Goal: Task Accomplishment & Management: Complete application form

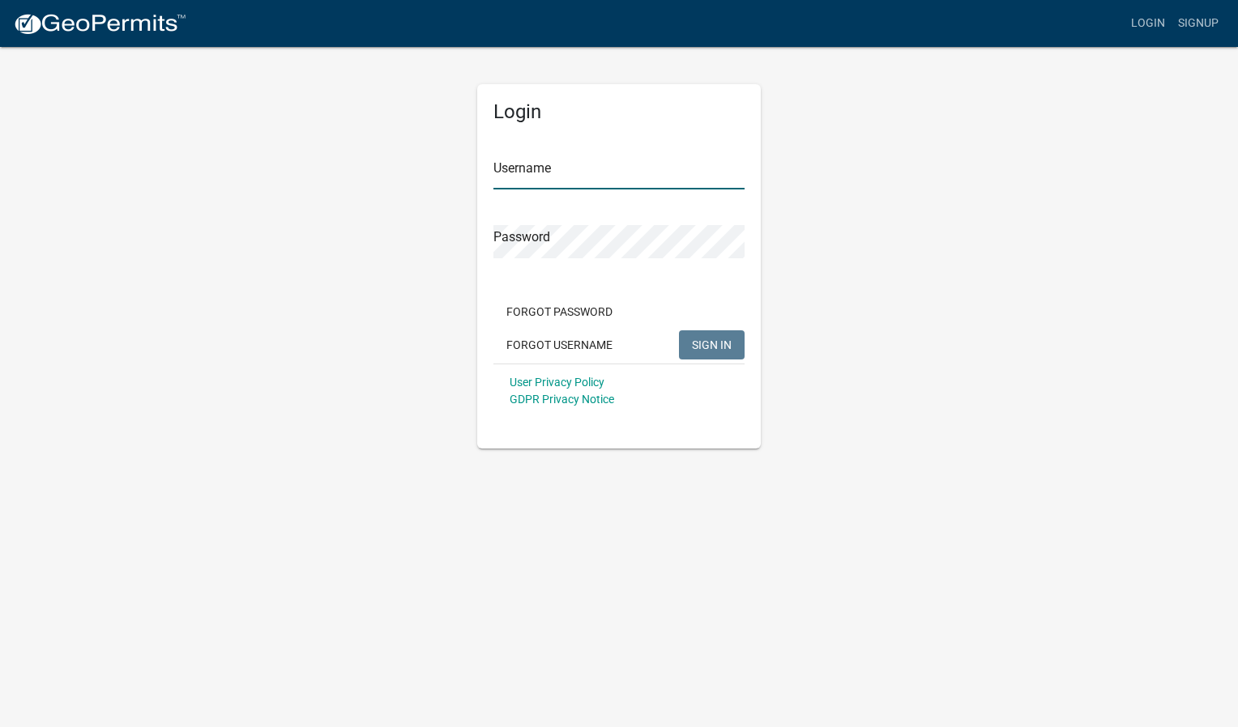
type input "ContractBuilders"
click at [717, 345] on span "SIGN IN" at bounding box center [712, 344] width 40 height 13
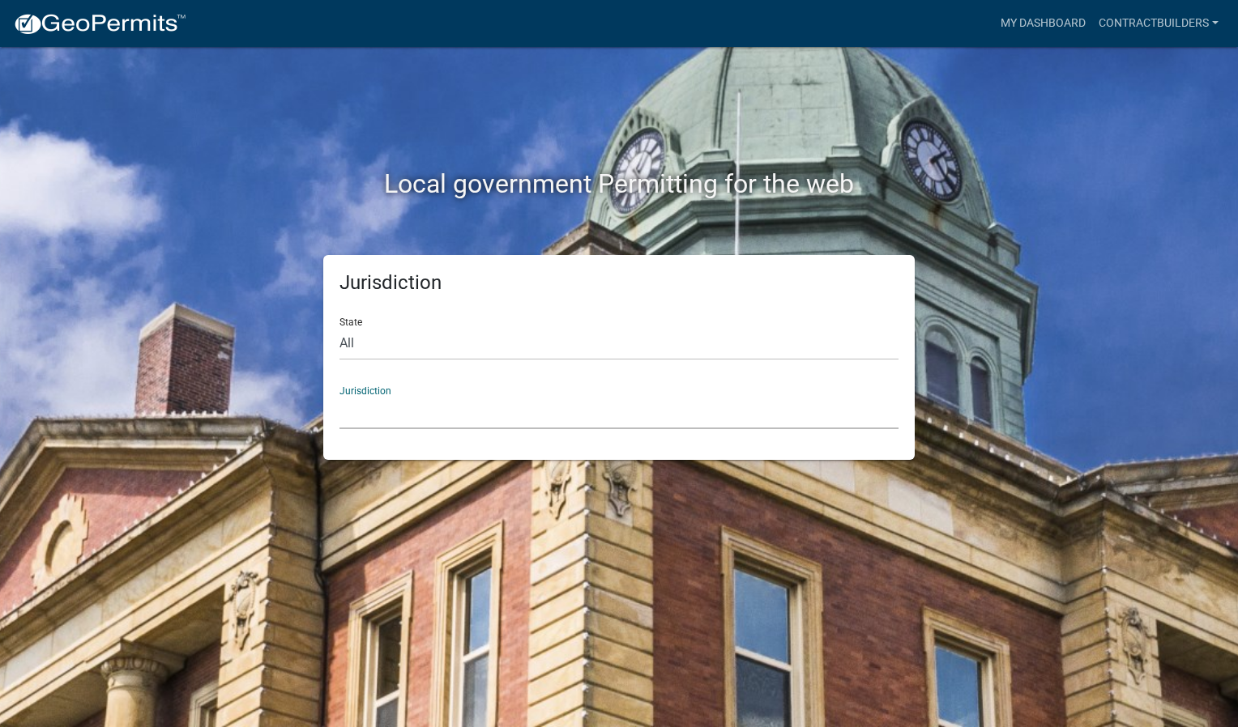
click at [383, 408] on select "[GEOGRAPHIC_DATA], [US_STATE] City of [GEOGRAPHIC_DATA], [US_STATE] [GEOGRAPHIC…" at bounding box center [618, 412] width 559 height 33
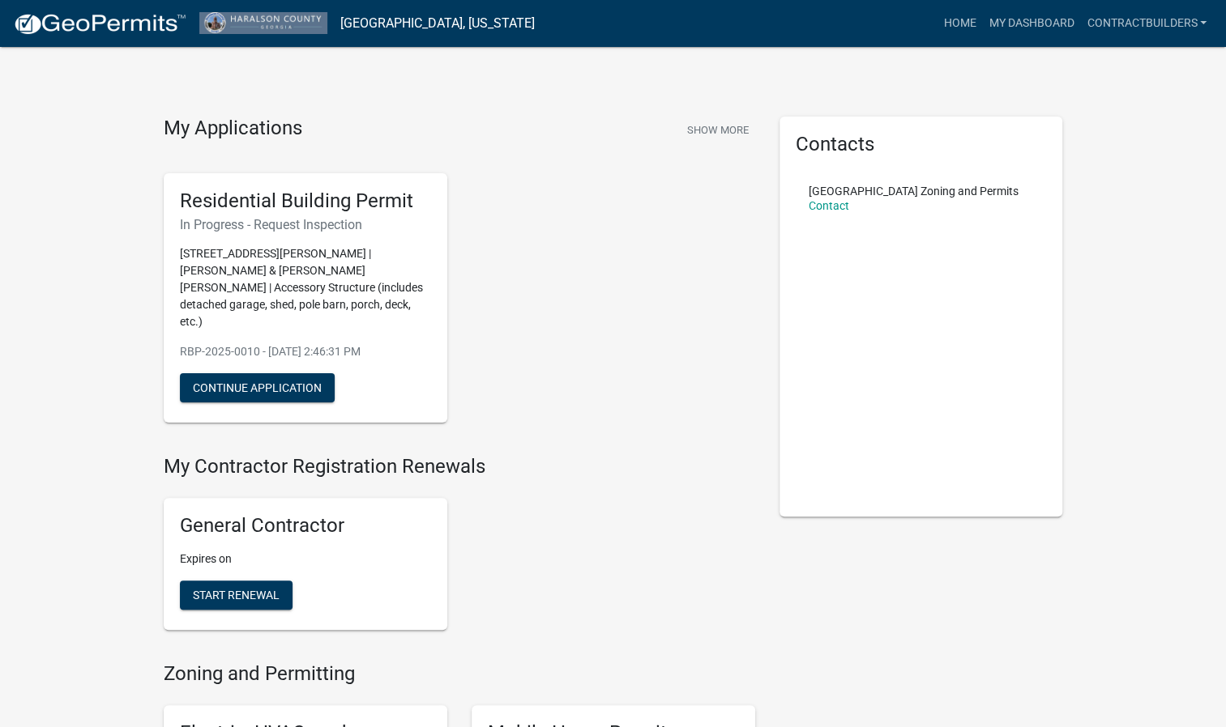
click at [292, 242] on div "Residential Building Permit In Progress - Request Inspection [STREET_ADDRESS][P…" at bounding box center [306, 298] width 284 height 250
click at [298, 378] on button "Continue Application" at bounding box center [257, 387] width 155 height 29
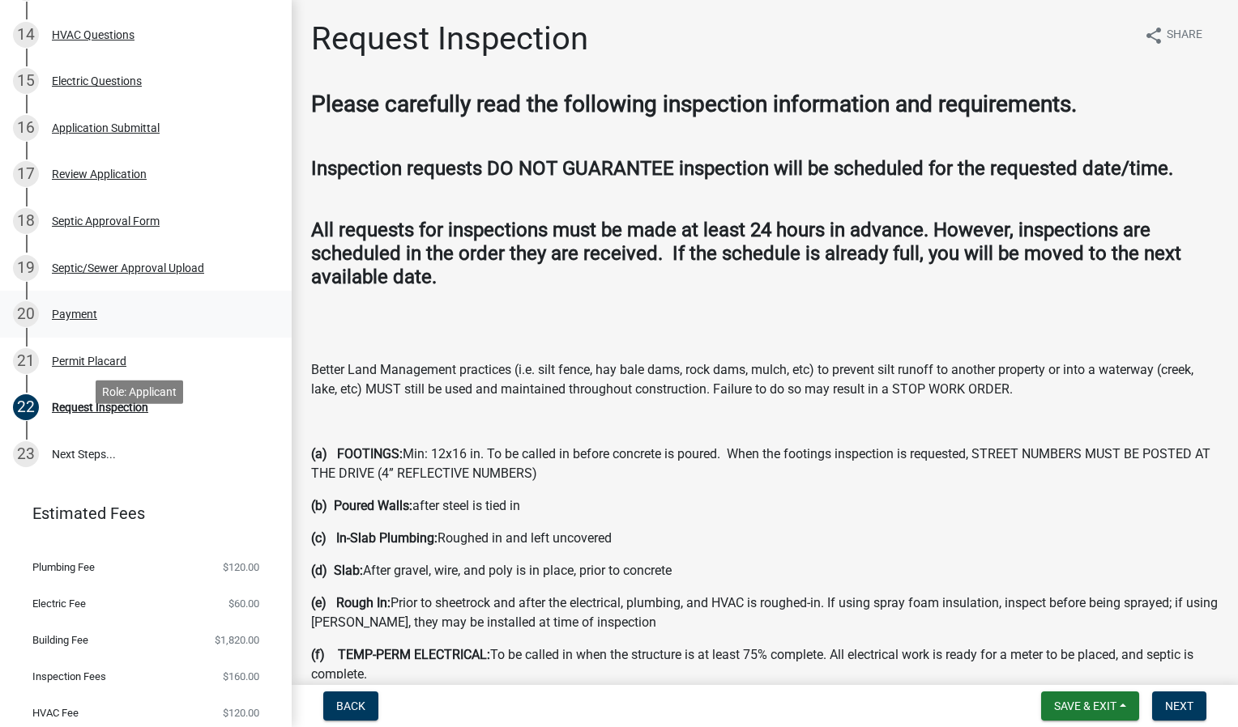
scroll to position [810, 0]
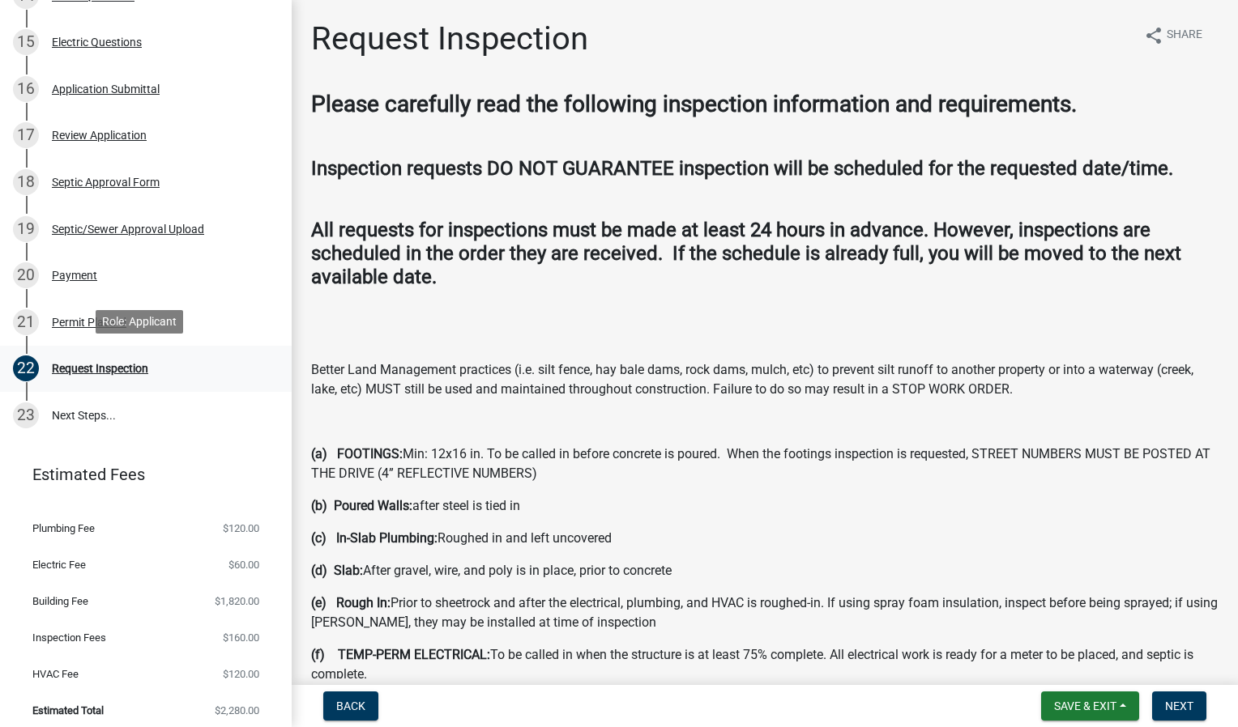
click at [100, 368] on div "Request Inspection" at bounding box center [100, 368] width 96 height 11
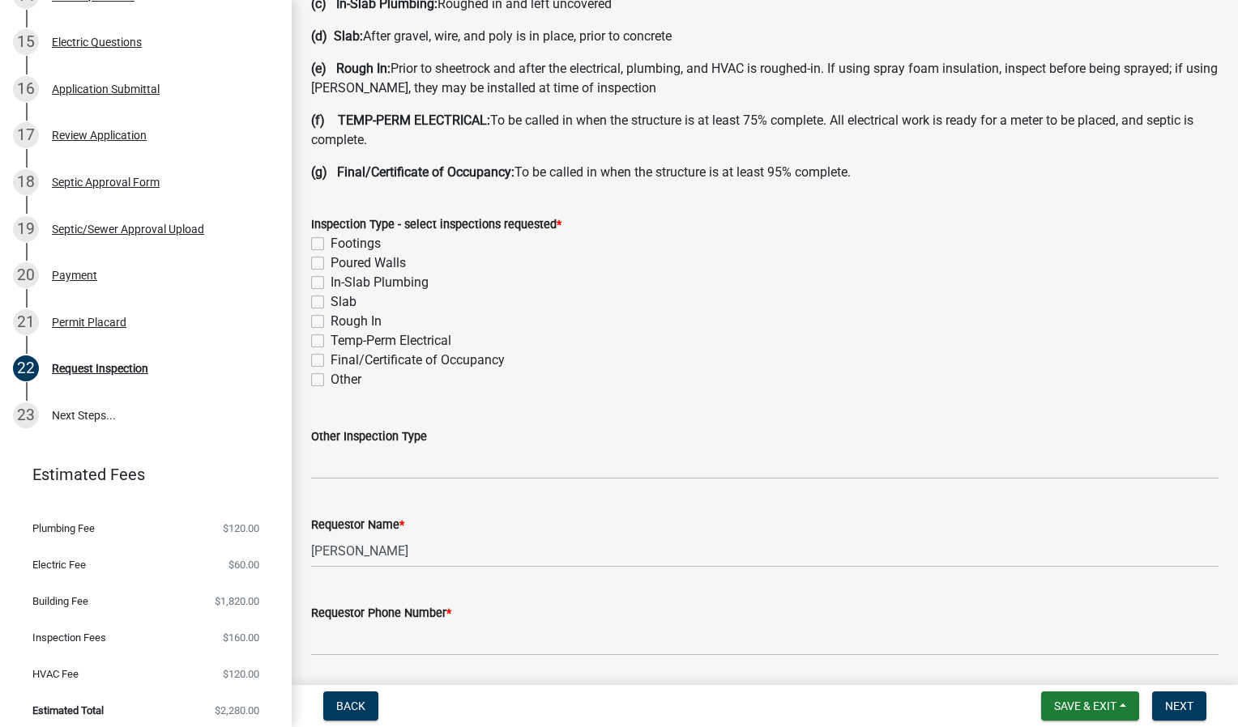
scroll to position [520, 0]
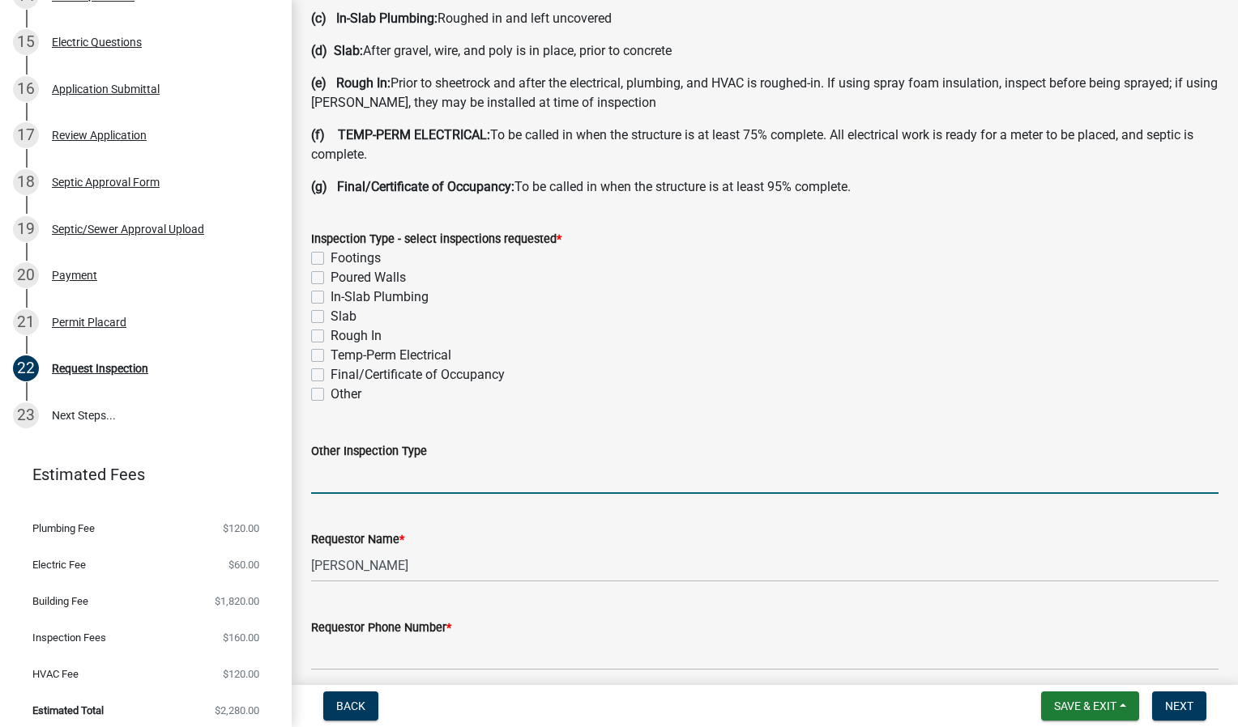
click at [441, 482] on input "Other Inspection Type" at bounding box center [764, 477] width 907 height 33
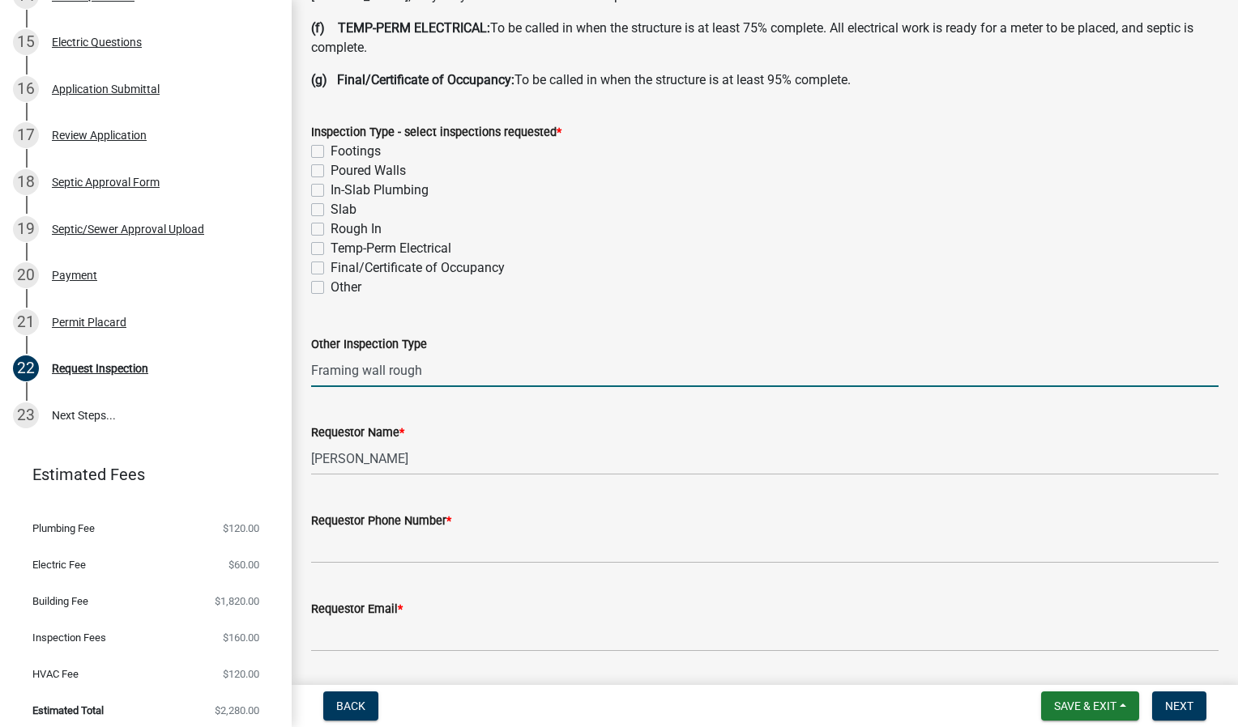
scroll to position [682, 0]
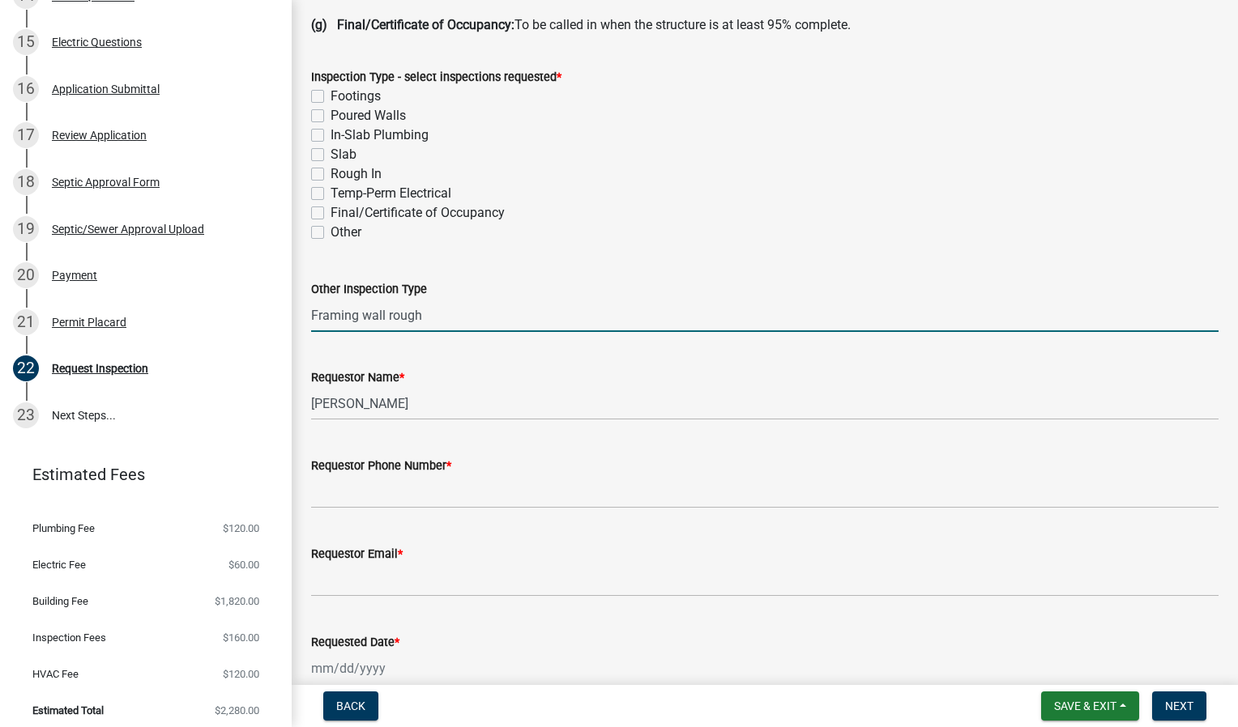
type input "Framing wall rough"
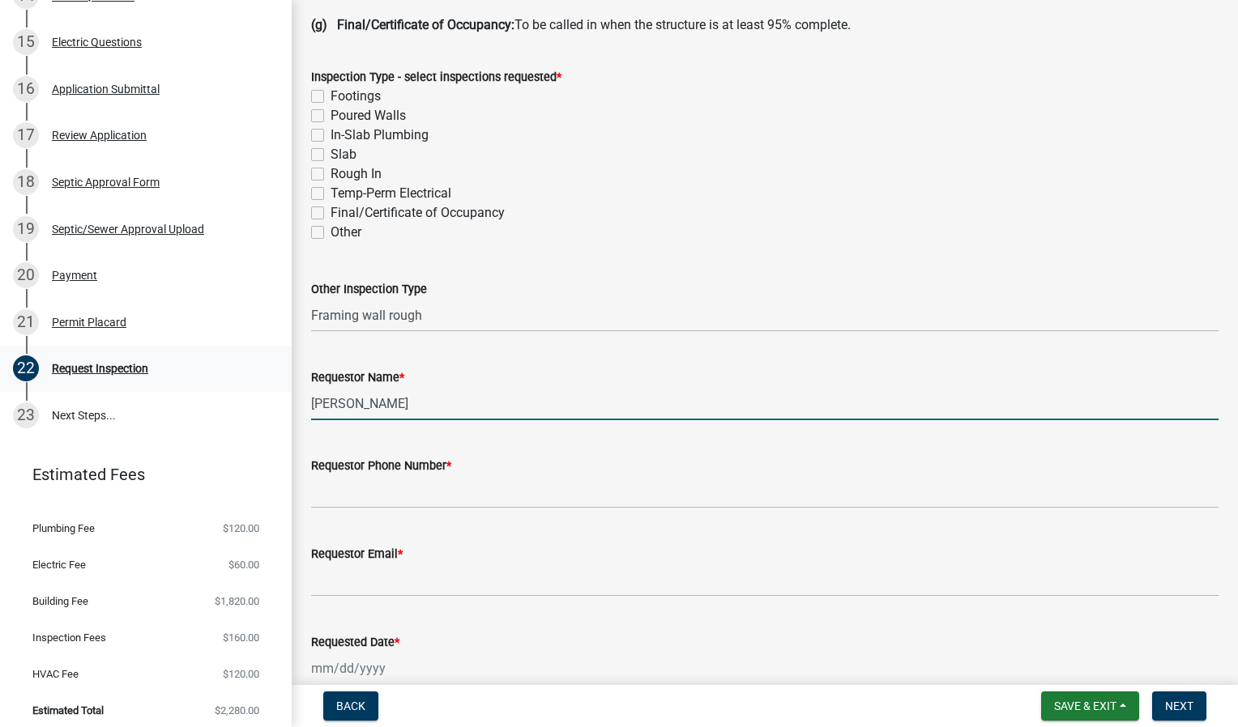
drag, startPoint x: 324, startPoint y: 386, endPoint x: 208, endPoint y: 368, distance: 117.3
click at [208, 368] on div "Residential Building Permit RBP-2025-0010 View Summary Notes 1 Initial Informat…" at bounding box center [619, 363] width 1238 height 727
type input "[PERSON_NAME]"
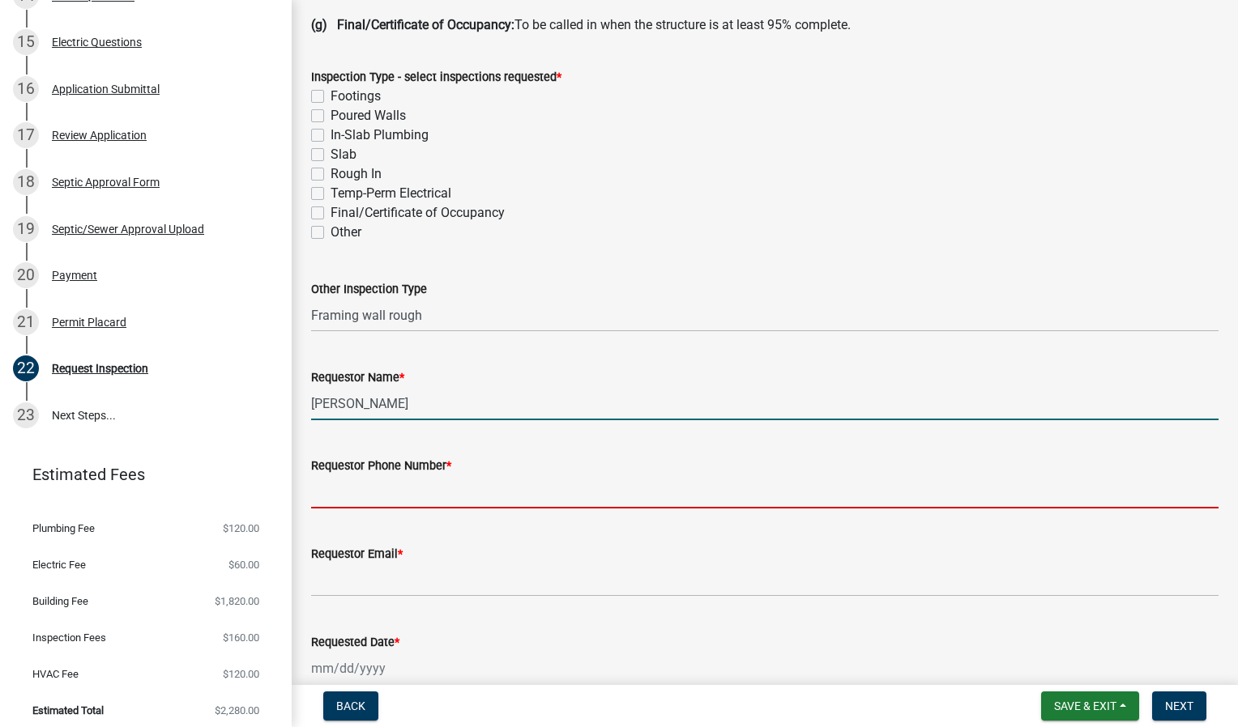
click at [334, 504] on input "Requestor Phone Number *" at bounding box center [764, 492] width 907 height 33
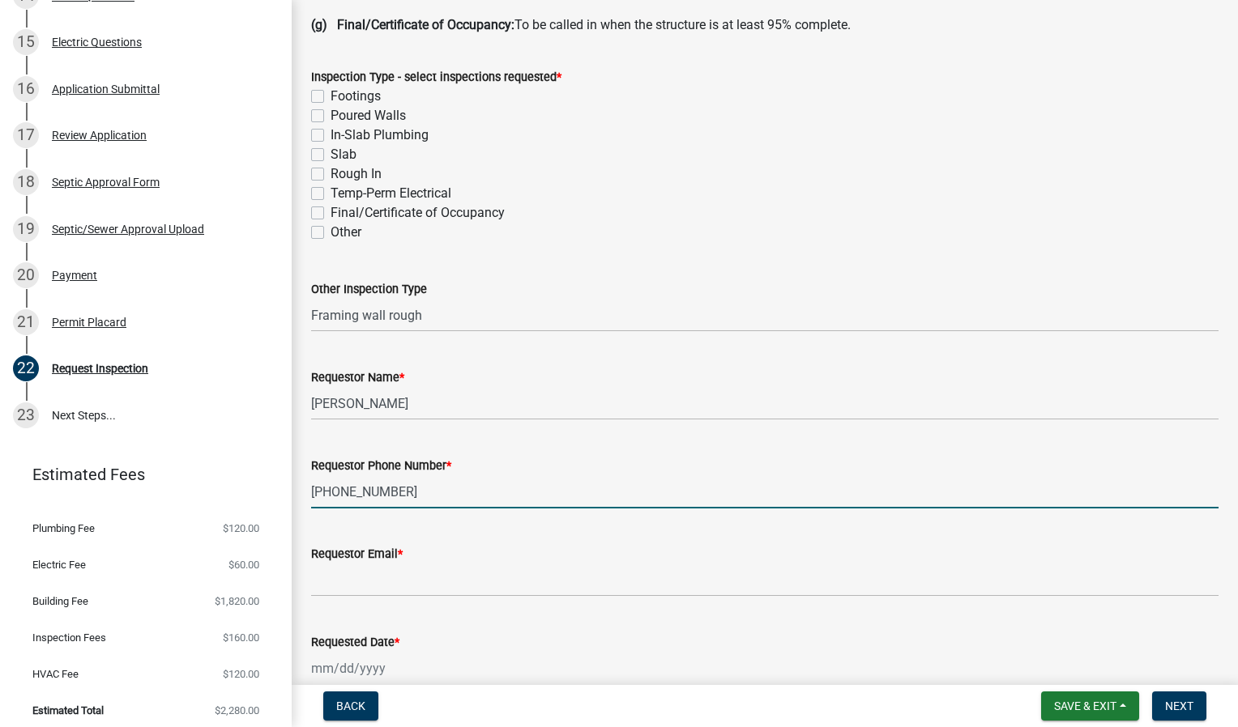
type input "[PHONE_NUMBER]"
select select "8"
select select "2025"
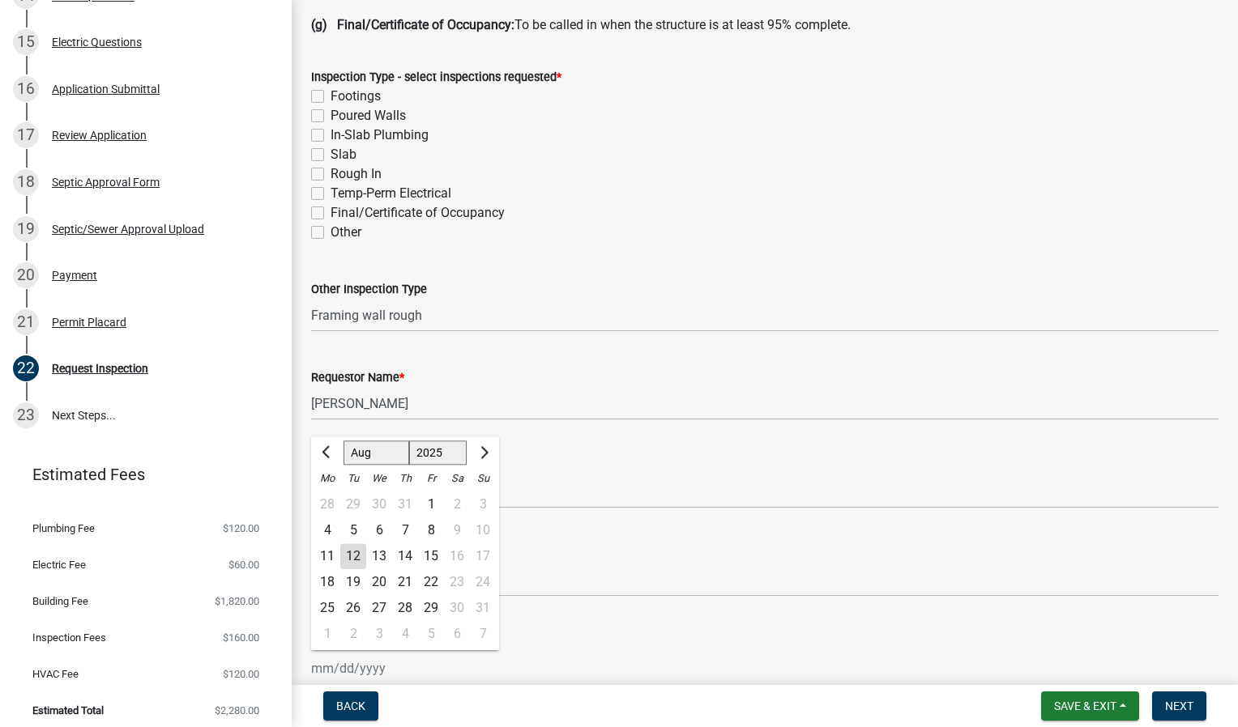
click at [367, 668] on div "[PERSON_NAME] Feb Mar Apr [PERSON_NAME][DATE] Oct Nov [DATE] 1526 1527 1528 152…" at bounding box center [385, 668] width 148 height 33
click at [381, 554] on div "13" at bounding box center [379, 557] width 26 height 26
type input "[DATE]"
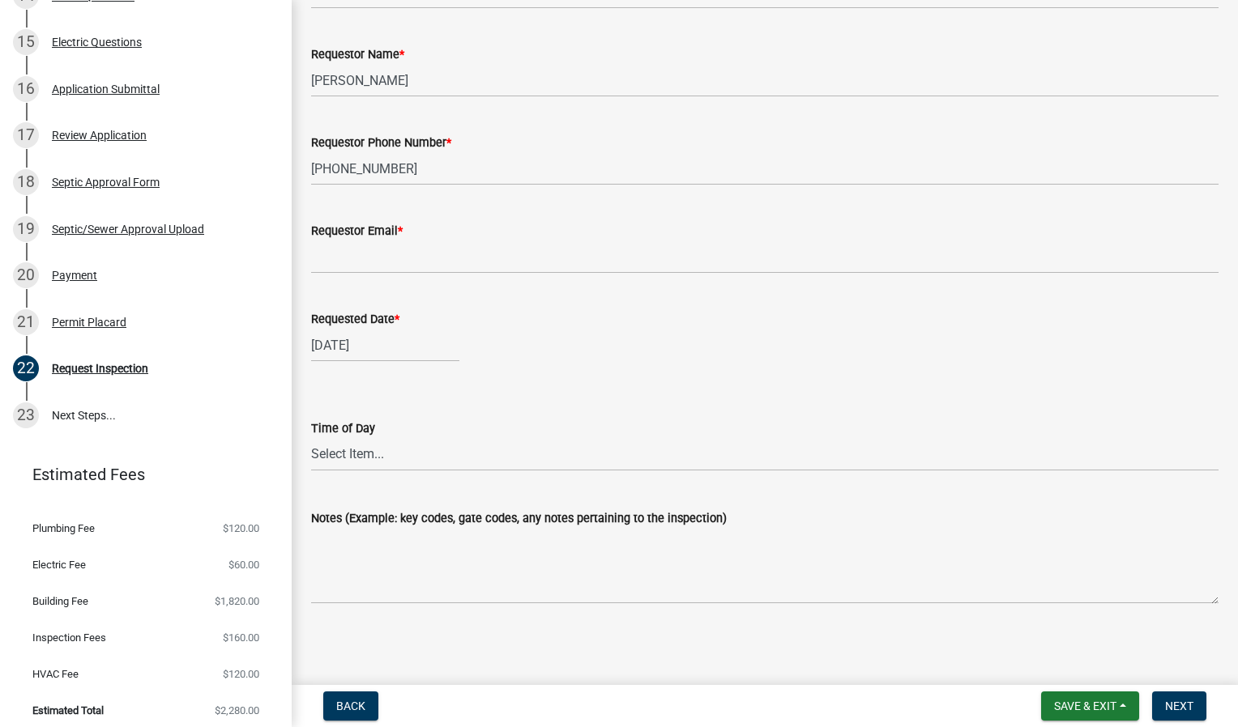
scroll to position [1006, 0]
click at [400, 455] on select "Select Item... AM PM" at bounding box center [764, 453] width 907 height 33
click at [311, 437] on select "Select Item... AM PM" at bounding box center [764, 453] width 907 height 33
select select "4c4e8191-ceb8-4177-b68b-399ee9b11ccd"
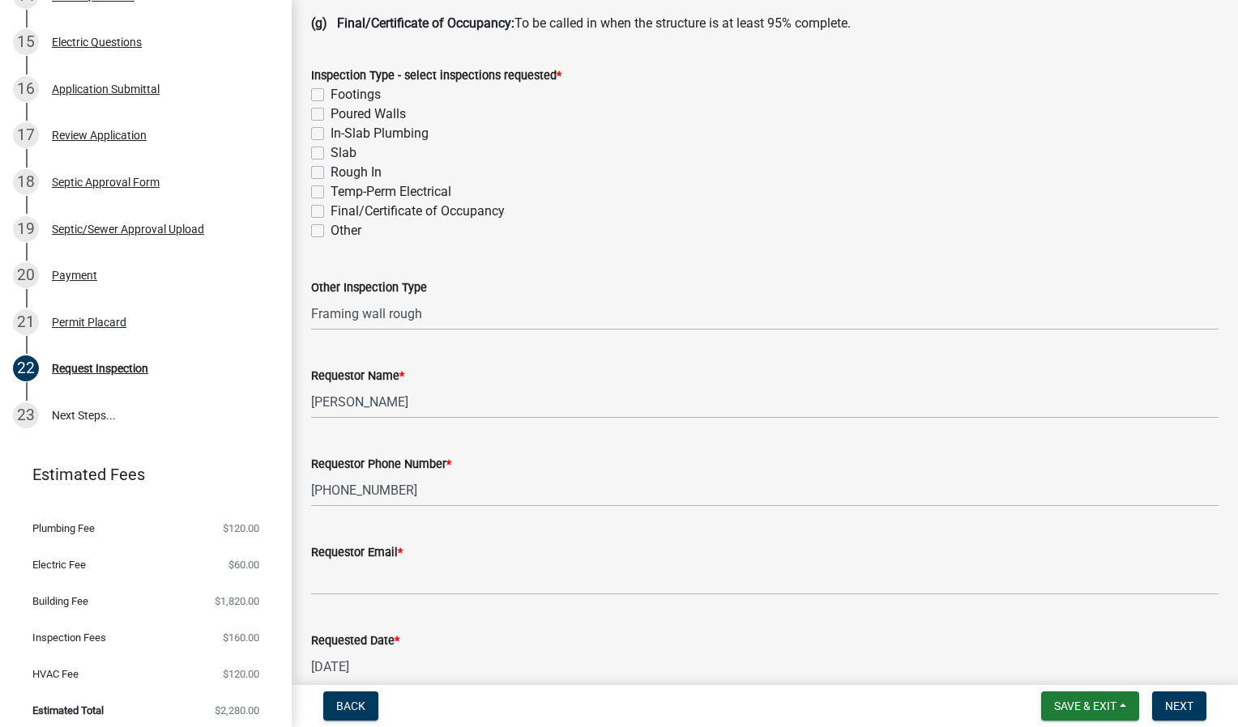
scroll to position [682, 0]
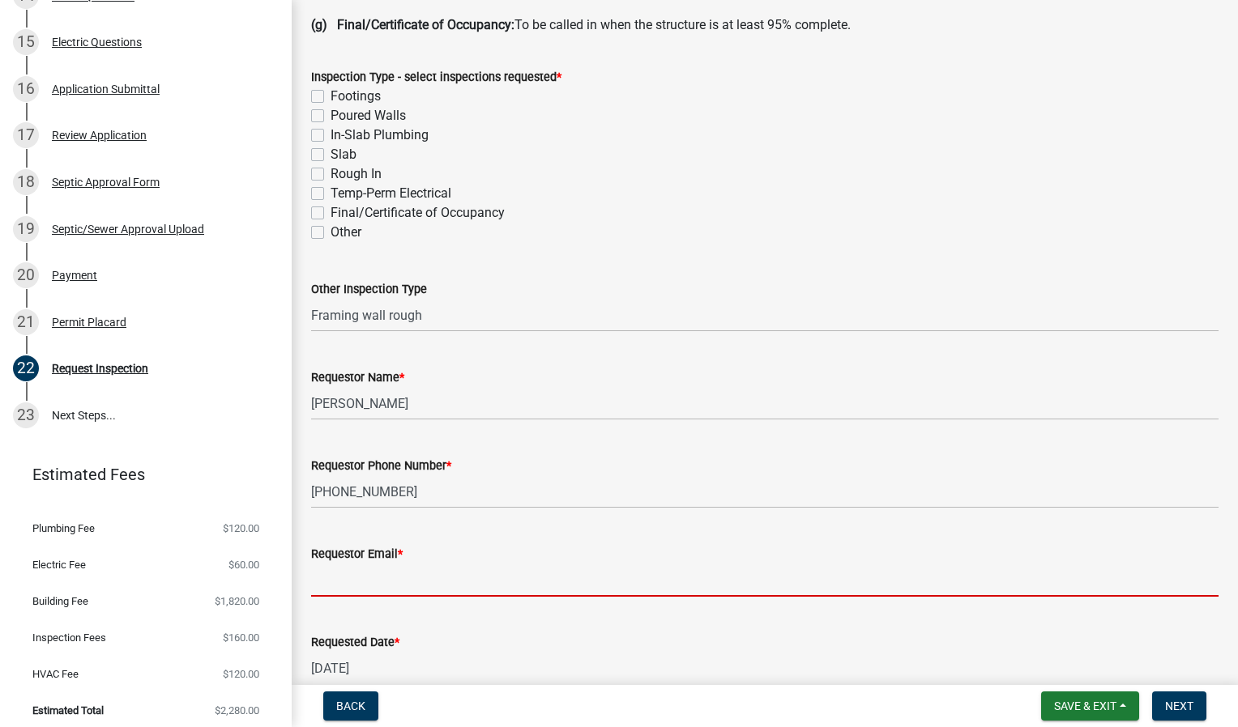
click at [393, 583] on input "Requestor Email *" at bounding box center [764, 580] width 907 height 33
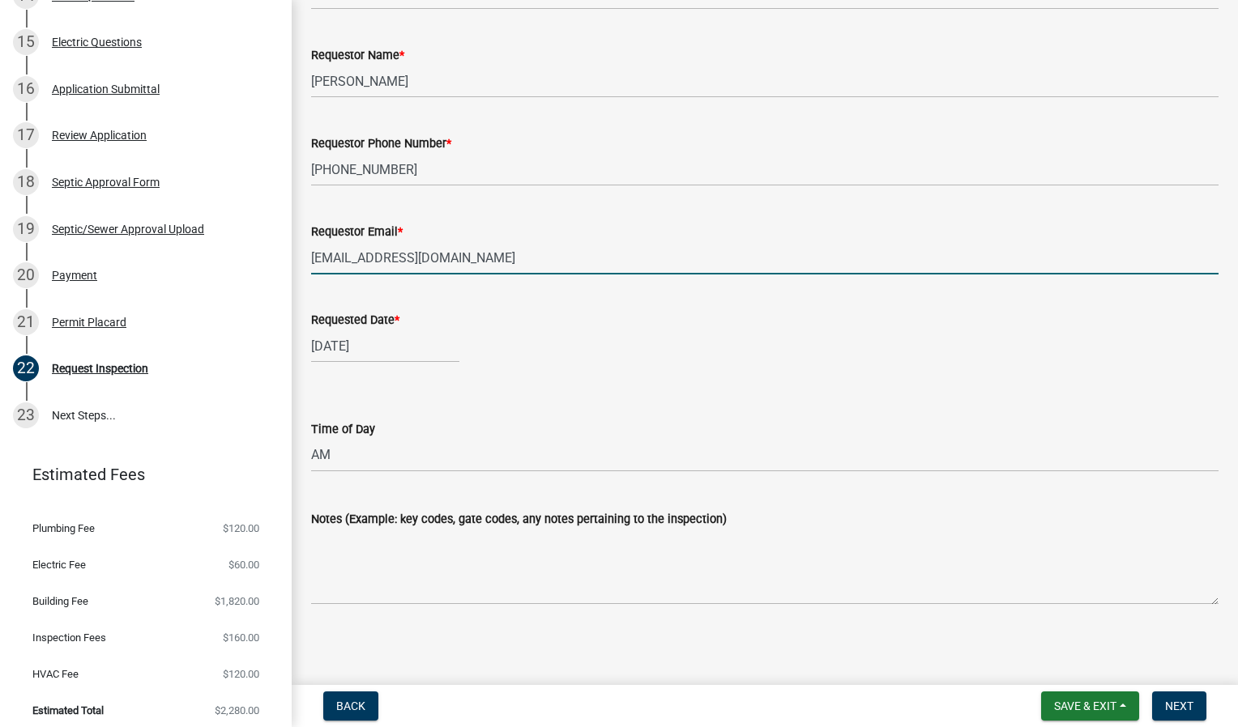
scroll to position [1006, 0]
type input "[EMAIL_ADDRESS][DOMAIN_NAME]"
click at [1175, 701] on span "Next" at bounding box center [1179, 706] width 28 height 13
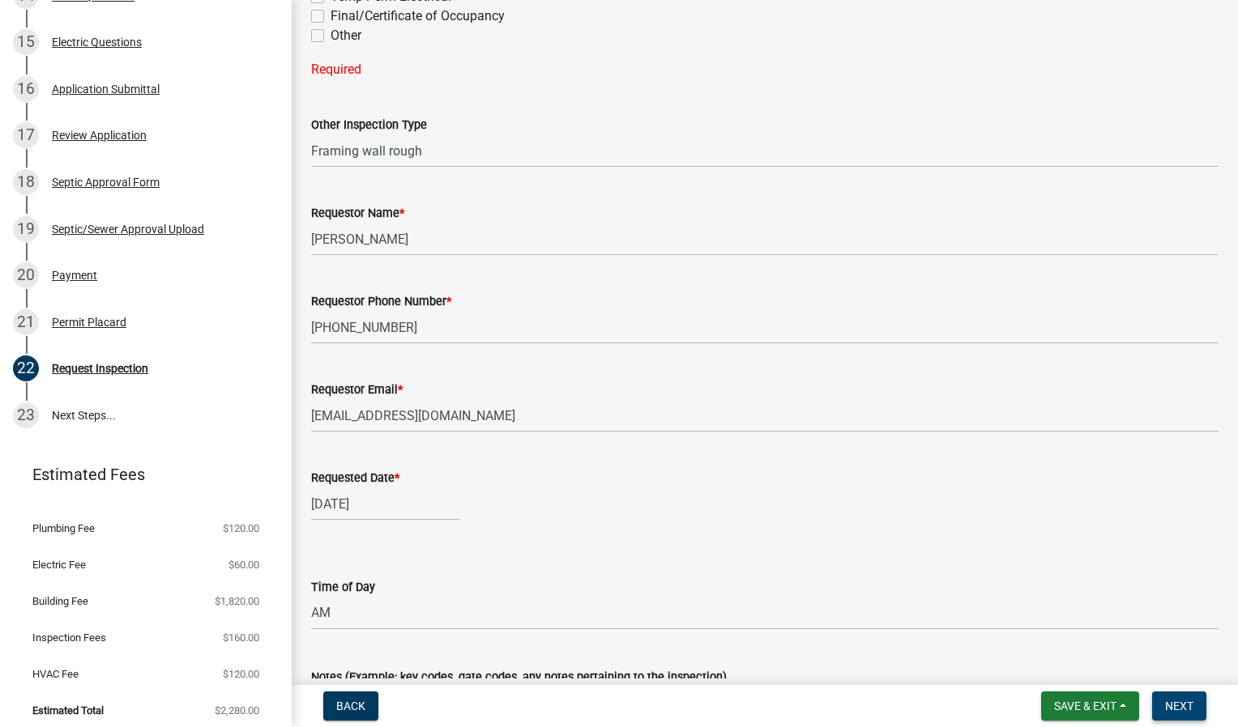
scroll to position [633, 0]
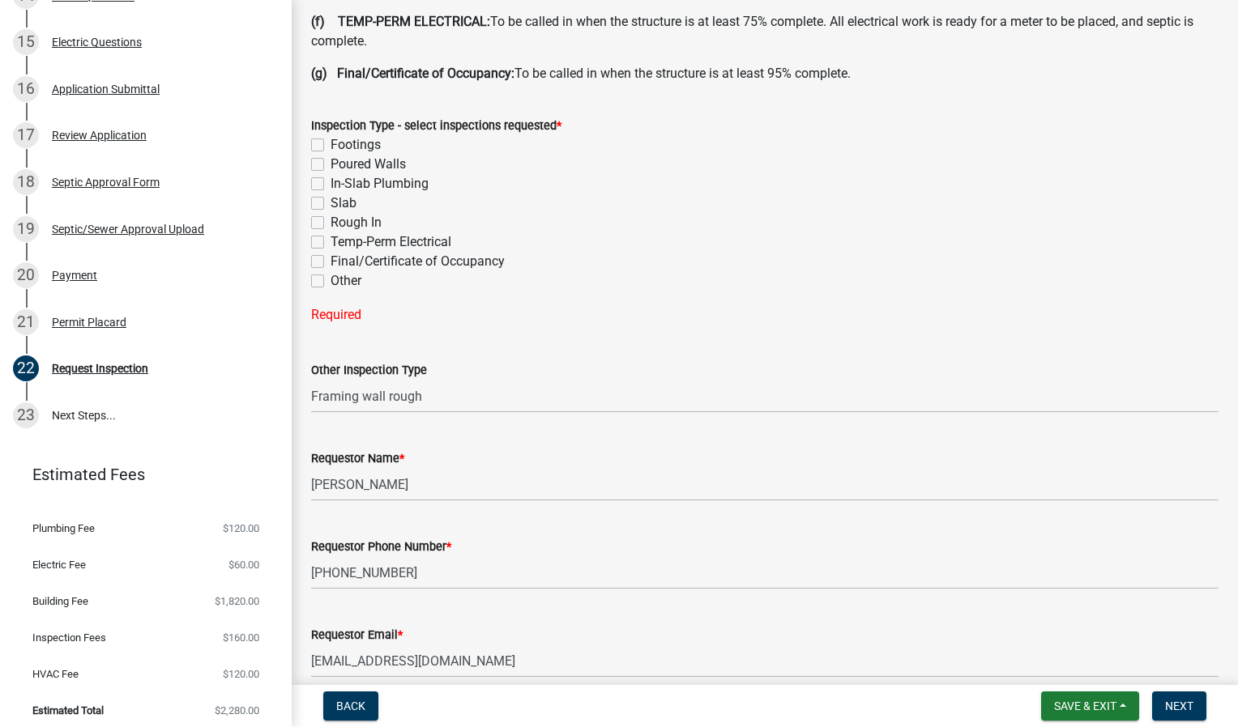
click at [331, 222] on label "Rough In" at bounding box center [356, 222] width 51 height 19
click at [331, 222] on input "Rough In" at bounding box center [336, 218] width 11 height 11
checkbox input "true"
checkbox input "false"
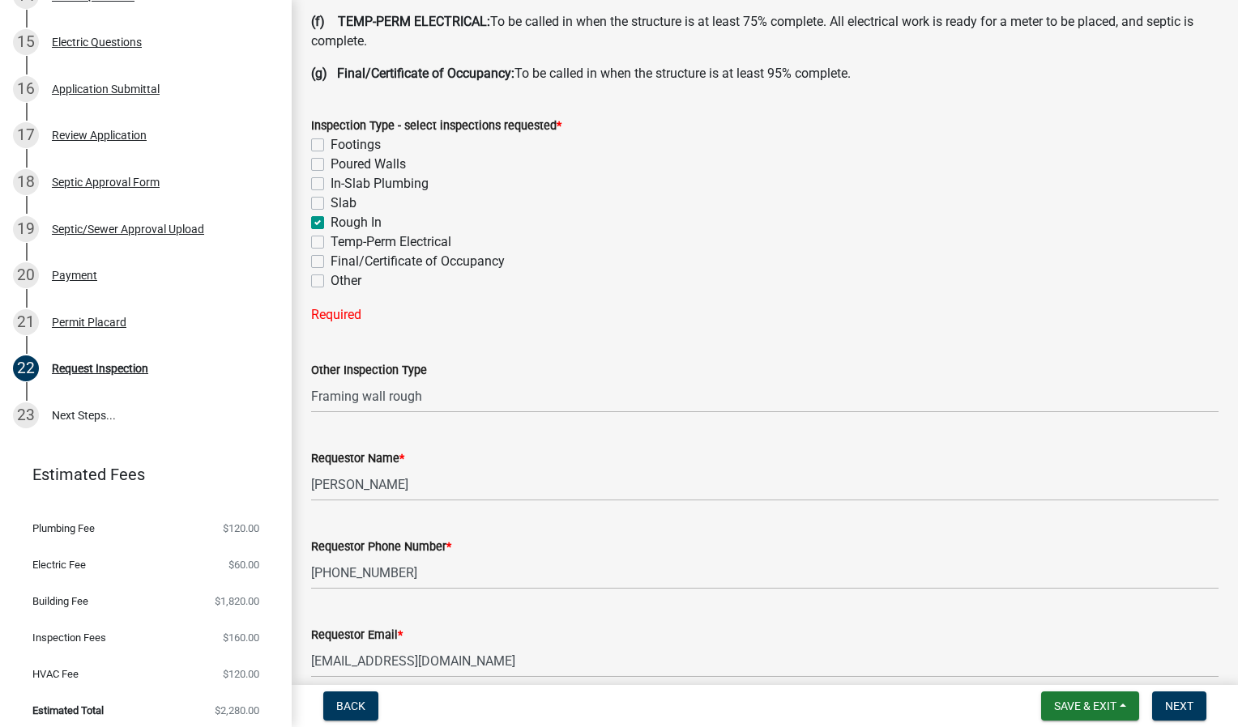
checkbox input "false"
checkbox input "true"
checkbox input "false"
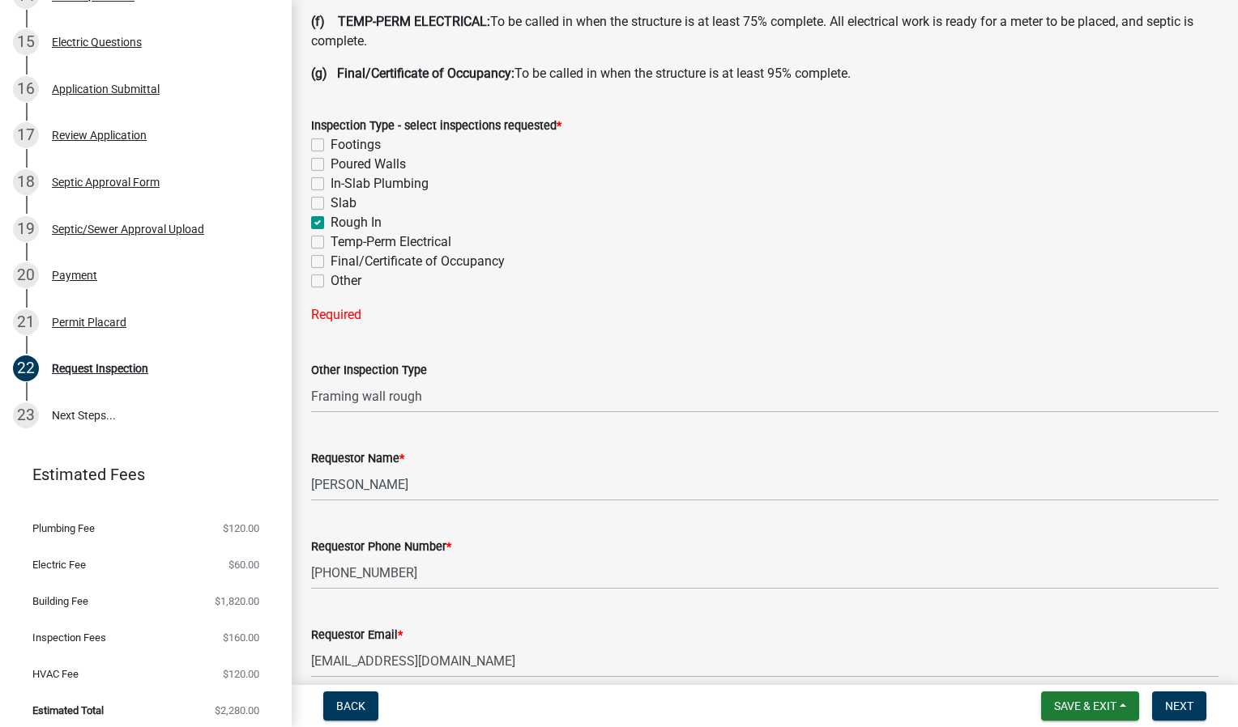
checkbox input "false"
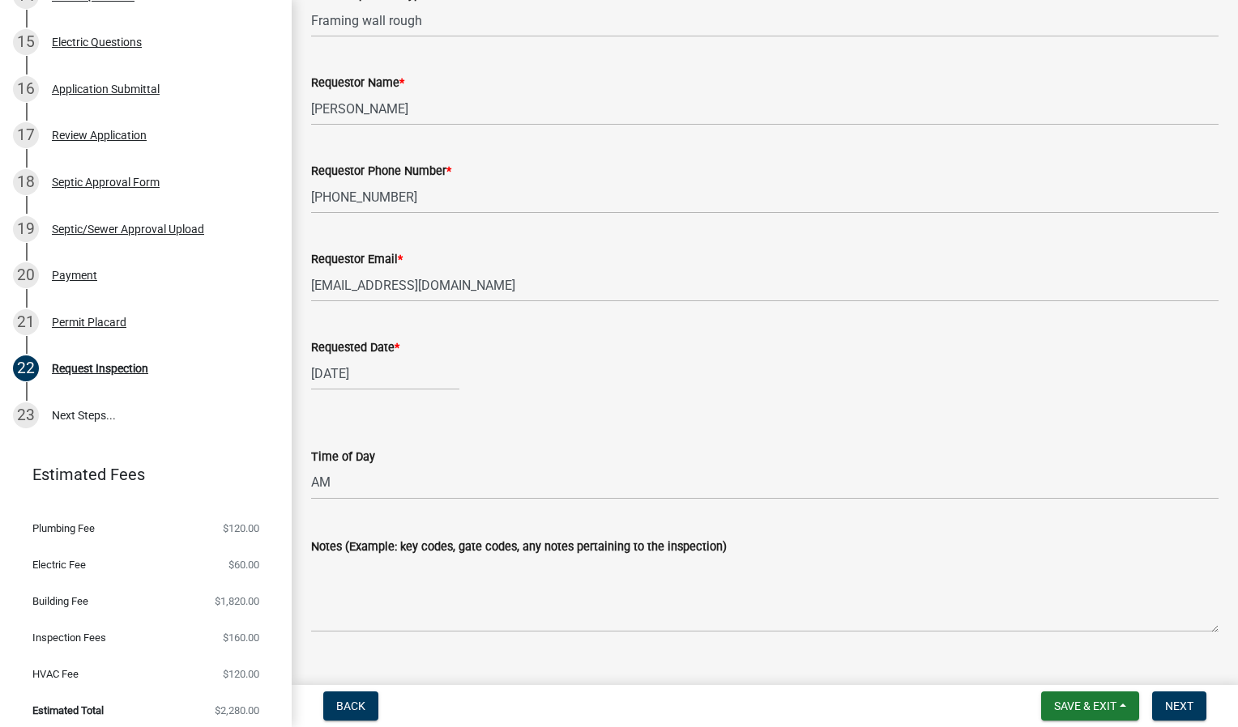
scroll to position [682, 0]
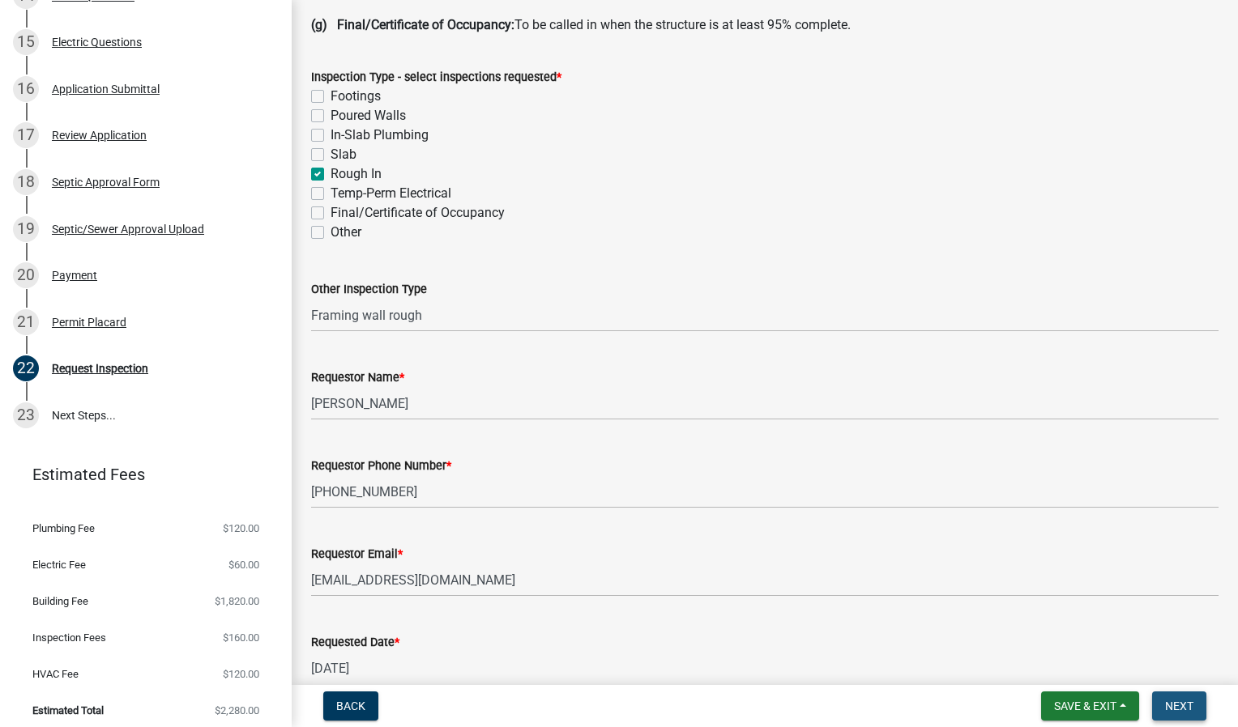
click at [1177, 707] on span "Next" at bounding box center [1179, 706] width 28 height 13
